Goal: Navigation & Orientation: Find specific page/section

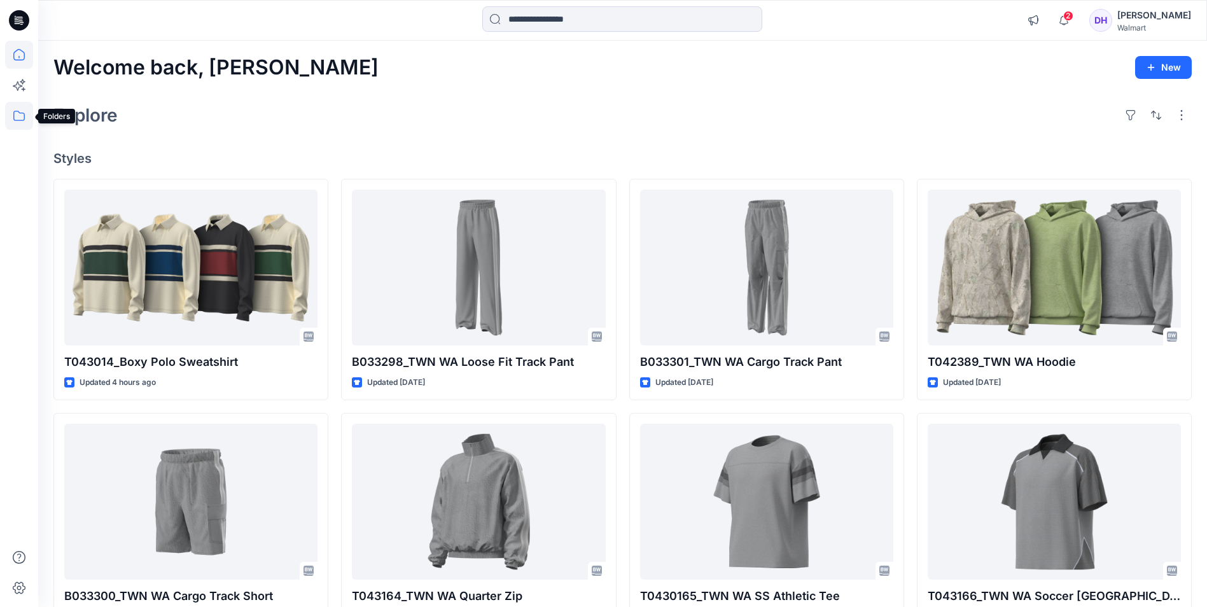
click at [17, 117] on icon at bounding box center [19, 116] width 28 height 28
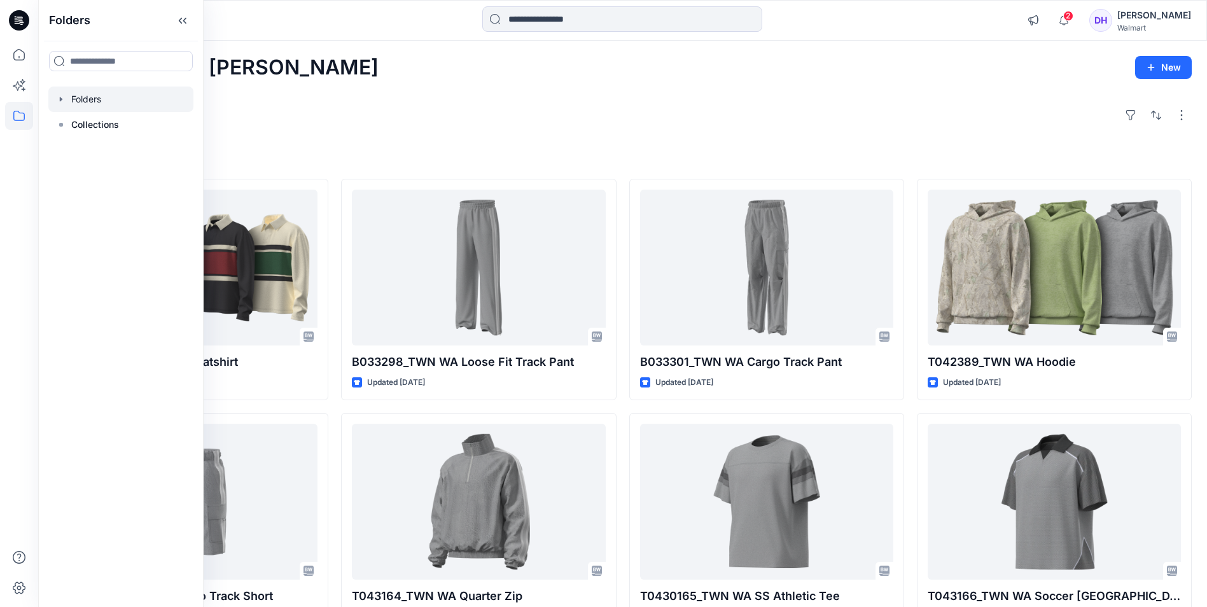
click at [98, 101] on div at bounding box center [120, 99] width 145 height 25
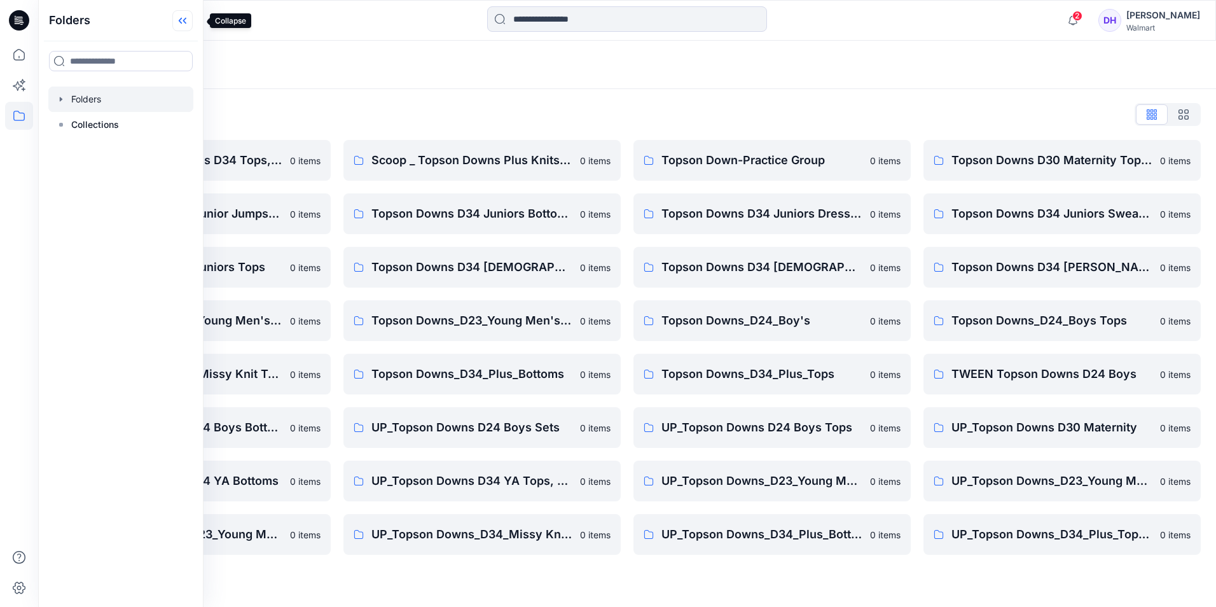
click at [188, 19] on icon at bounding box center [182, 20] width 20 height 21
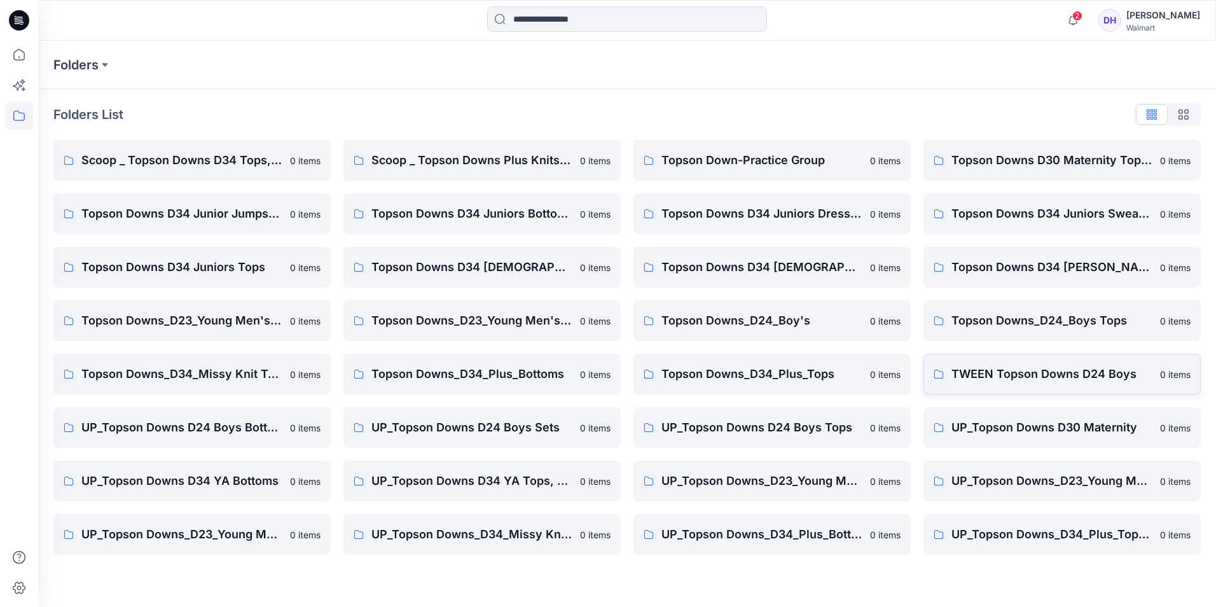
click at [1042, 375] on p "TWEEN Topson Downs D24 Boys" at bounding box center [1052, 374] width 201 height 18
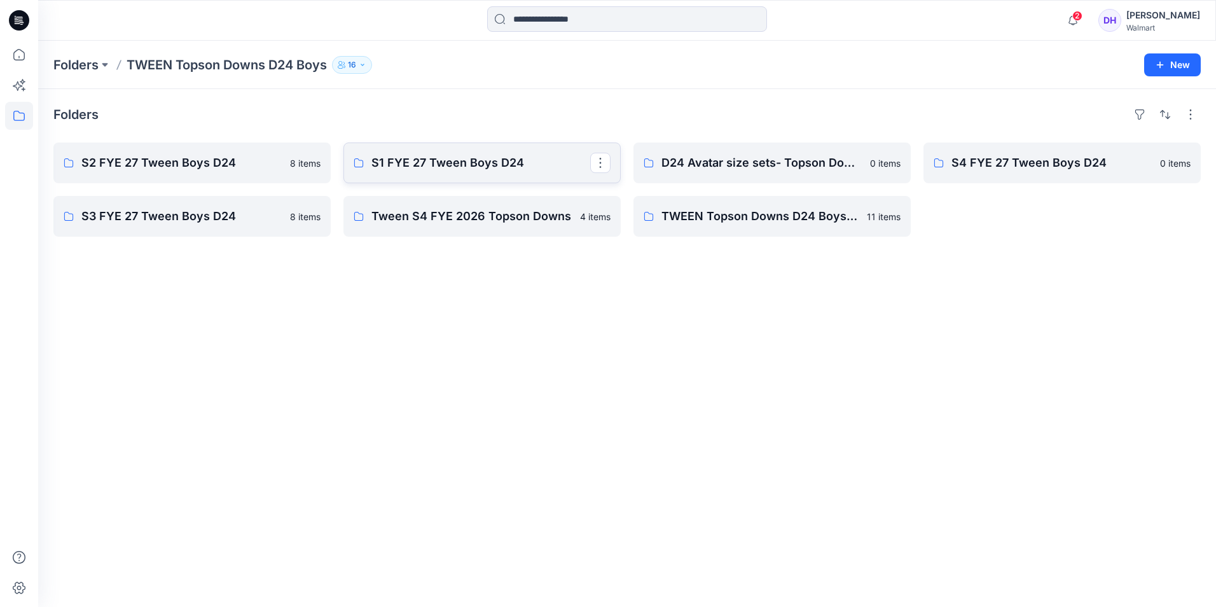
click at [443, 166] on p "S1 FYE 27 Tween Boys D24" at bounding box center [481, 163] width 219 height 18
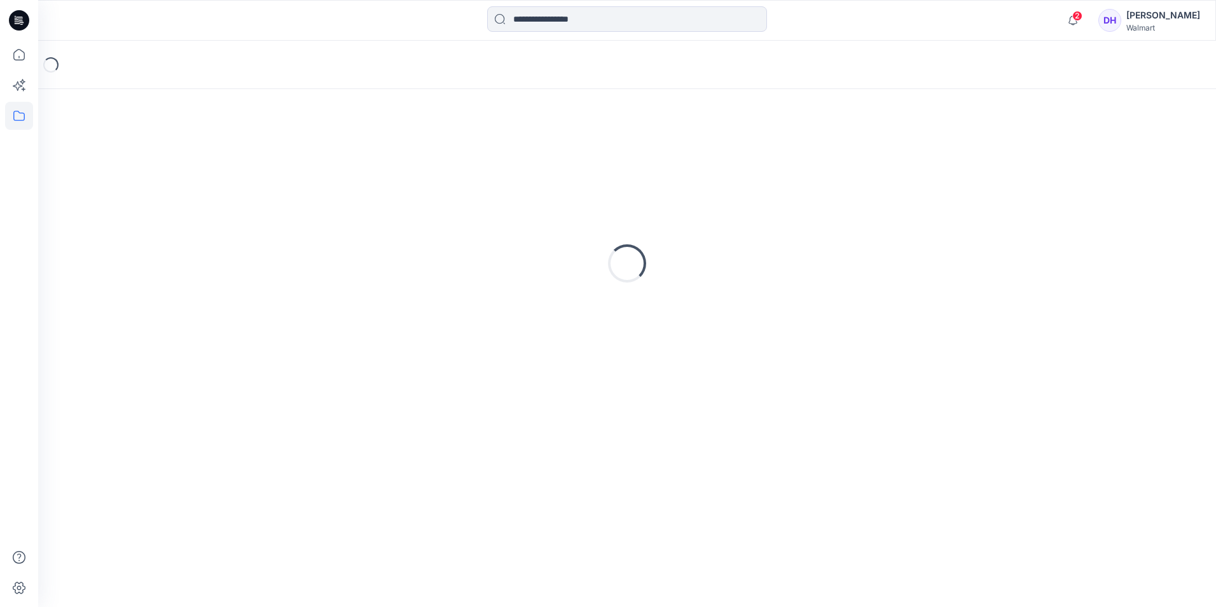
click at [443, 166] on div "Loading..." at bounding box center [627, 263] width 1148 height 318
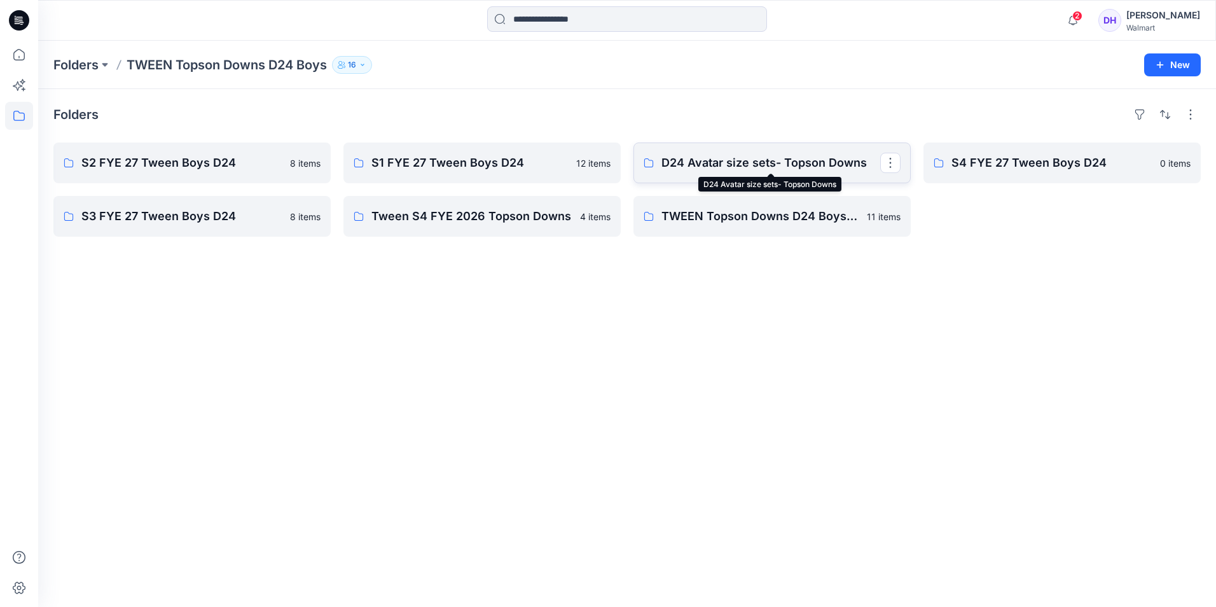
click at [756, 165] on p "D24 Avatar size sets- Topson Downs" at bounding box center [771, 163] width 219 height 18
click at [452, 223] on p "Tween S4 FYE 2026 Topson Downs" at bounding box center [481, 216] width 219 height 18
